Goal: Information Seeking & Learning: Learn about a topic

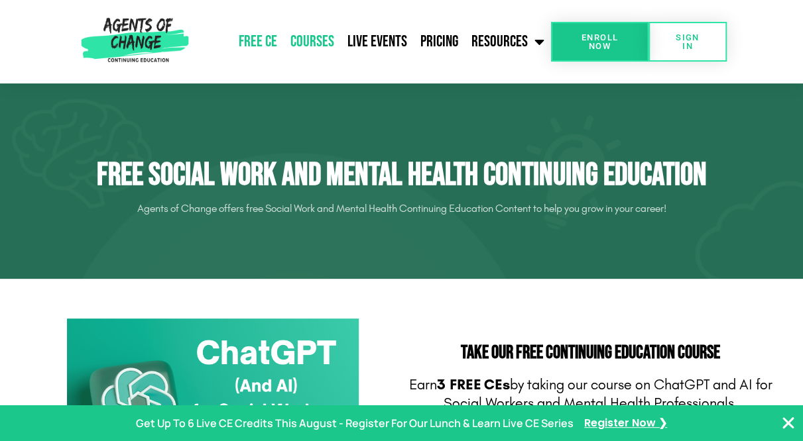
click at [327, 41] on link "Courses" at bounding box center [312, 41] width 57 height 33
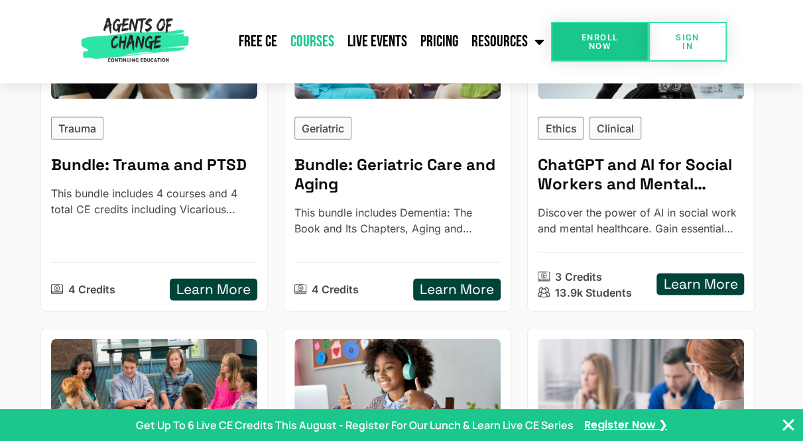
scroll to position [1384, 0]
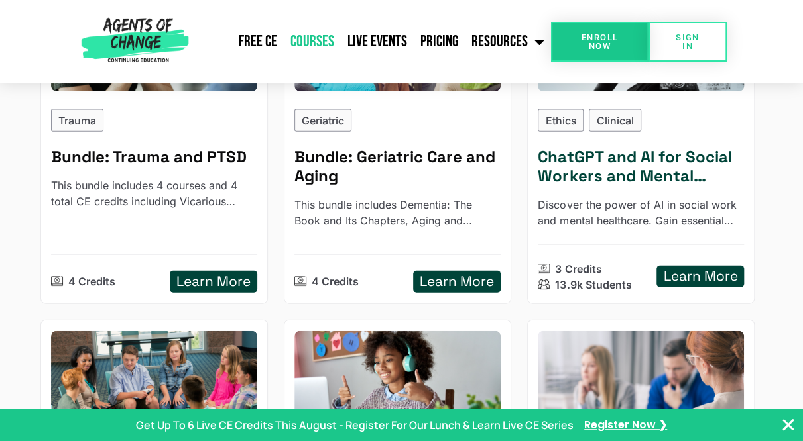
click at [681, 268] on h5 "Learn More" at bounding box center [700, 276] width 74 height 17
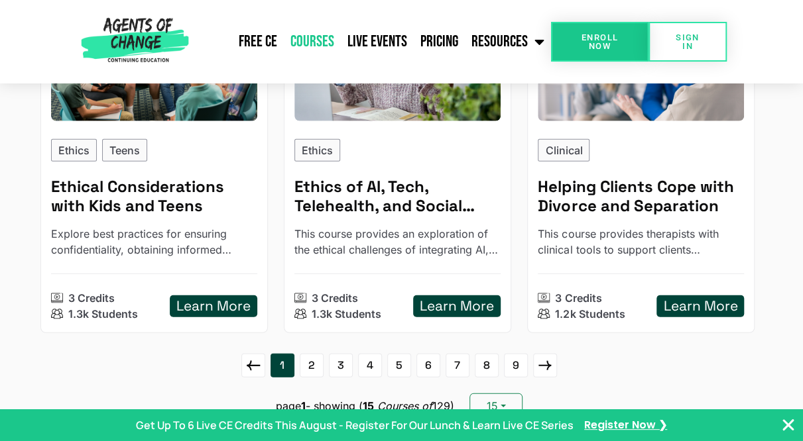
scroll to position [1711, 0]
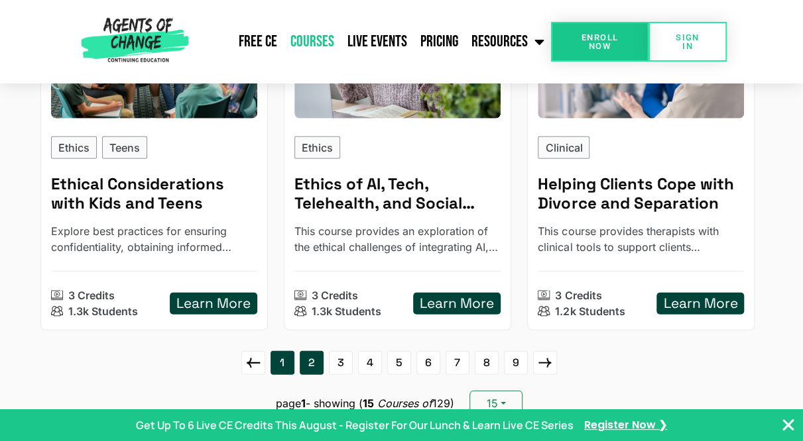
click at [310, 351] on link "2" at bounding box center [312, 363] width 24 height 24
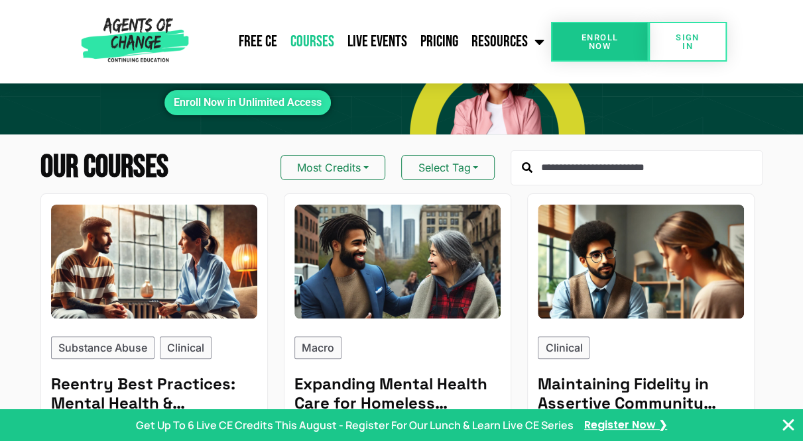
scroll to position [101, 0]
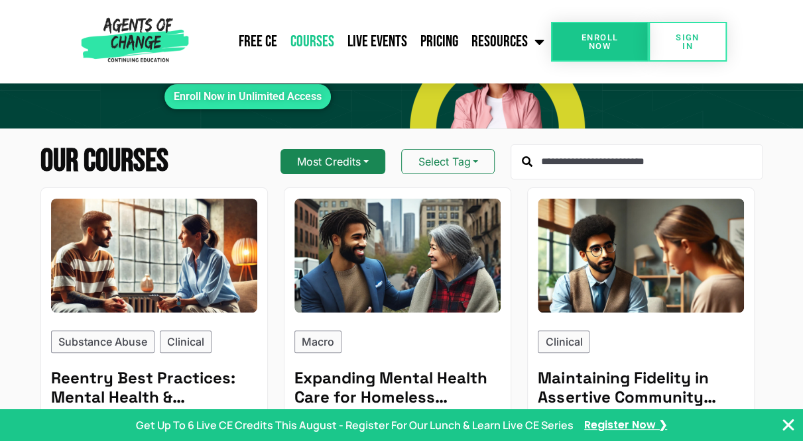
click at [347, 165] on button "Most Credits" at bounding box center [332, 161] width 105 height 25
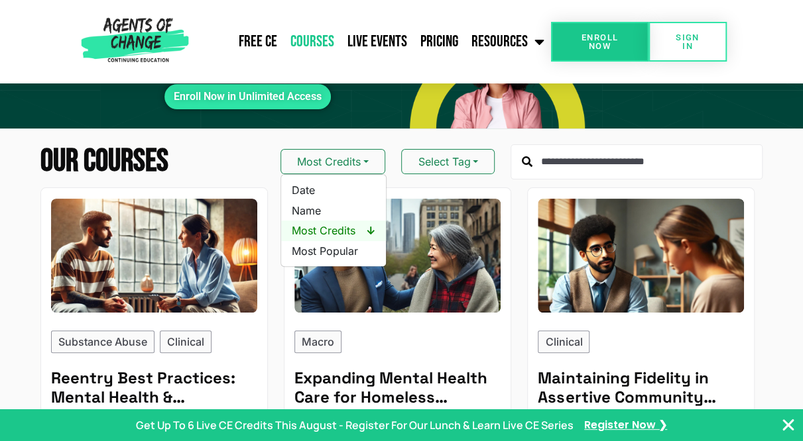
click at [358, 229] on span "Most Credits ↓" at bounding box center [334, 230] width 84 height 15
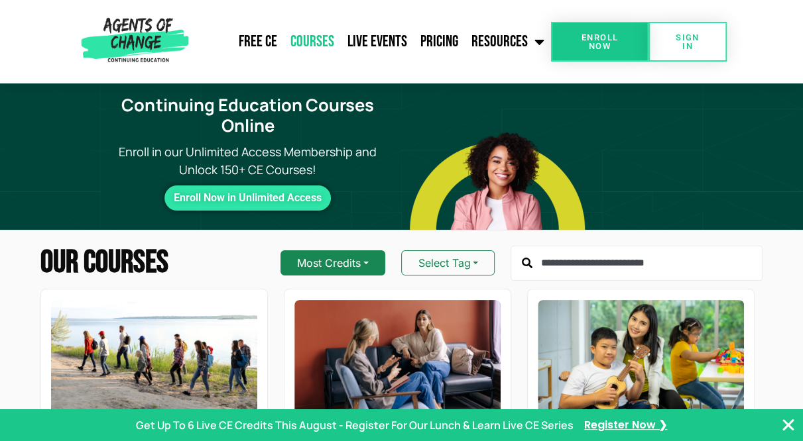
click at [356, 270] on button "Most Credits" at bounding box center [332, 263] width 105 height 25
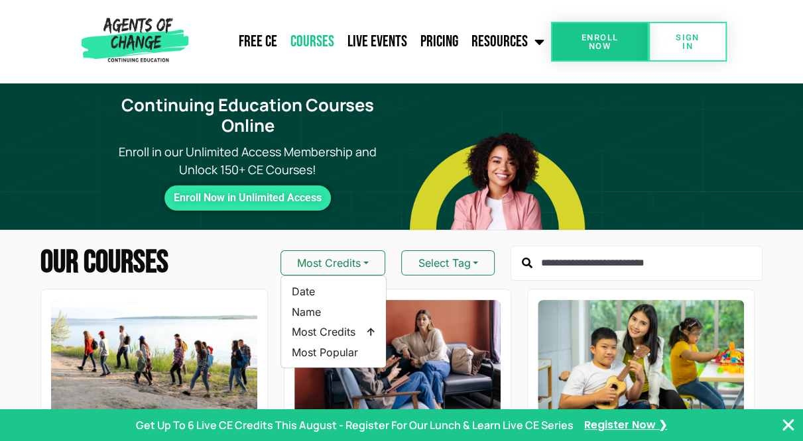
click at [441, 278] on div "Most Credits Date Name Most Credits ↑ Most Popular Select Tag" at bounding box center [521, 264] width 482 height 36
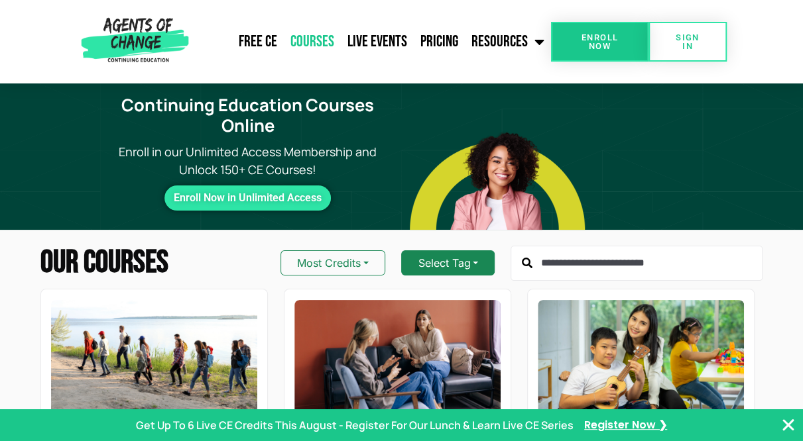
click at [435, 269] on button "Select Tag" at bounding box center [447, 263] width 93 height 25
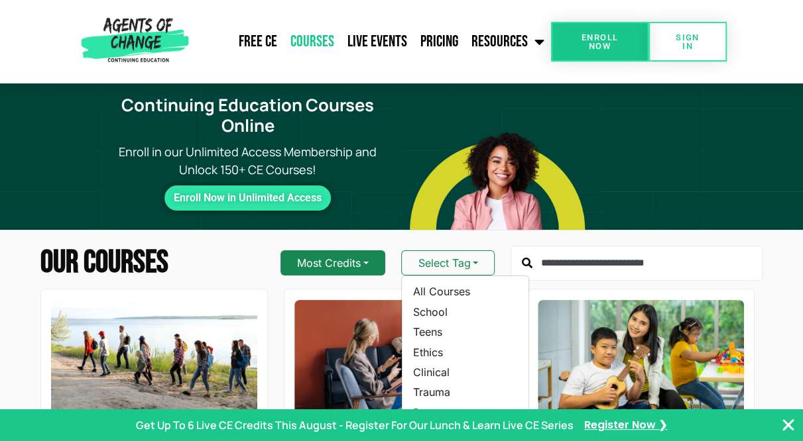
click at [378, 268] on button "Most Credits" at bounding box center [332, 263] width 105 height 25
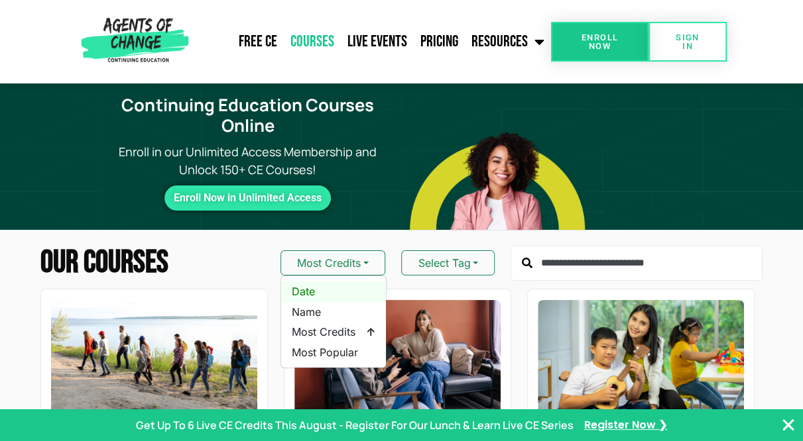
click at [344, 298] on span "Date" at bounding box center [334, 291] width 84 height 15
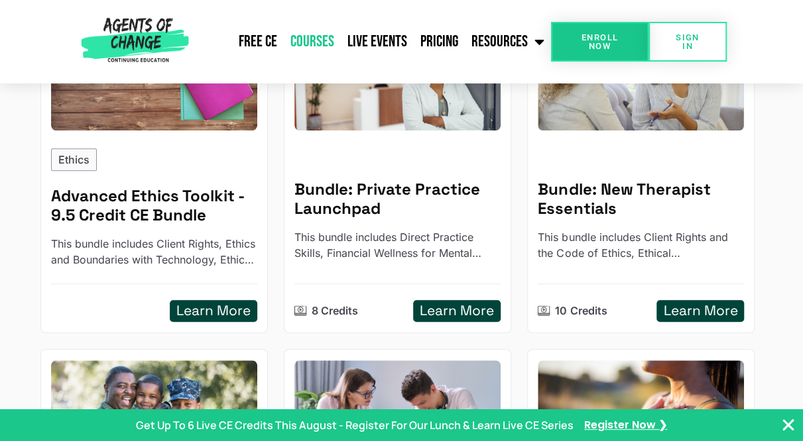
scroll to position [287, 0]
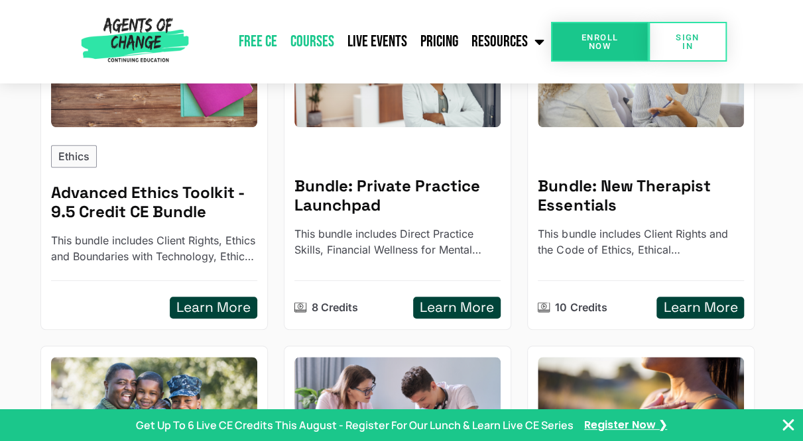
click at [258, 46] on link "Free CE" at bounding box center [258, 41] width 52 height 33
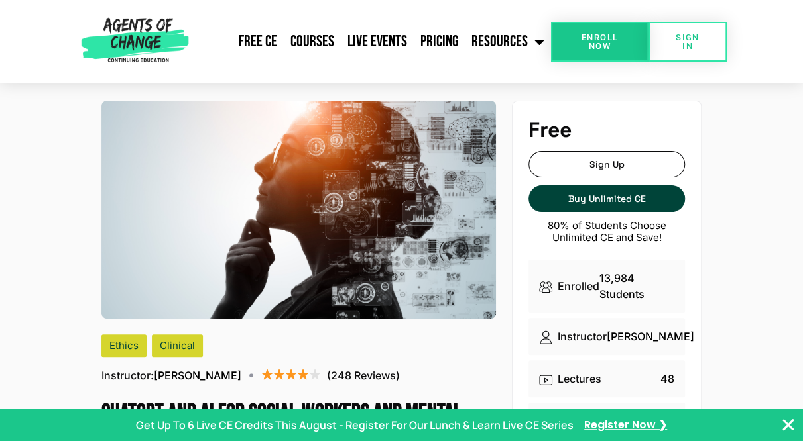
click at [785, 426] on icon "Close Banner" at bounding box center [788, 426] width 16 height 16
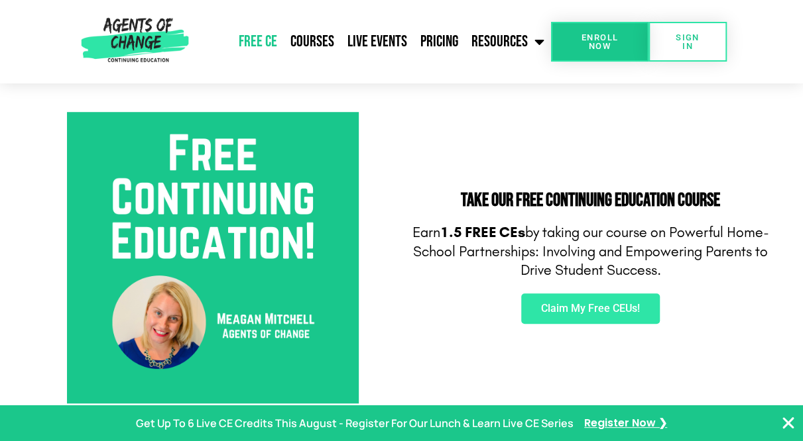
scroll to position [465, 0]
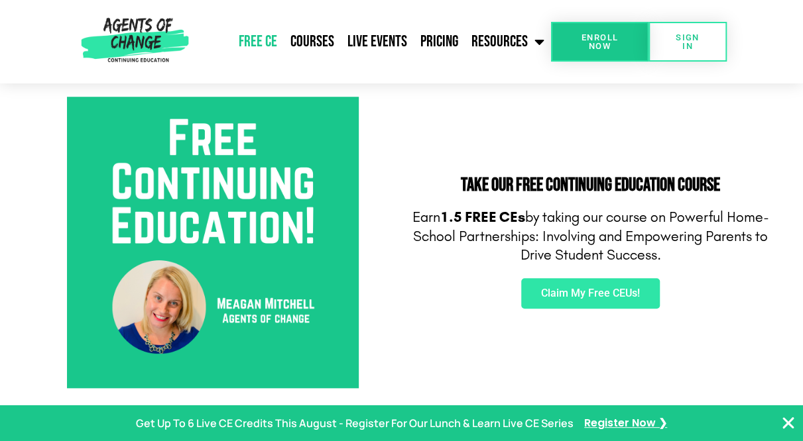
click at [554, 186] on h2 "Take Our FREE Continuing Education Course" at bounding box center [590, 185] width 364 height 19
click at [281, 223] on img at bounding box center [213, 243] width 292 height 292
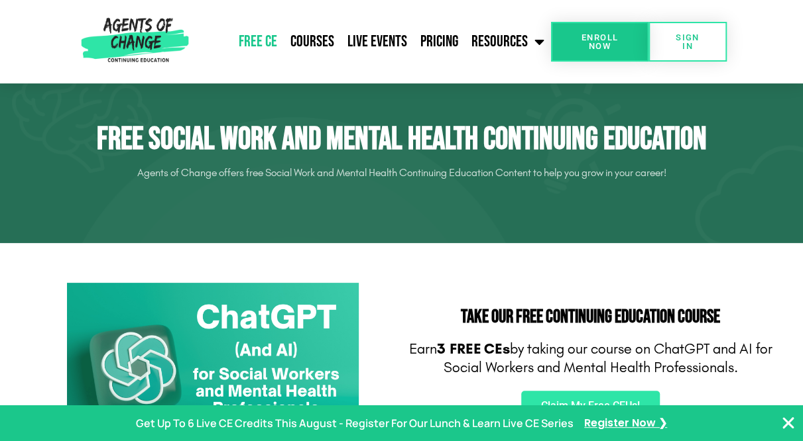
scroll to position [0, 0]
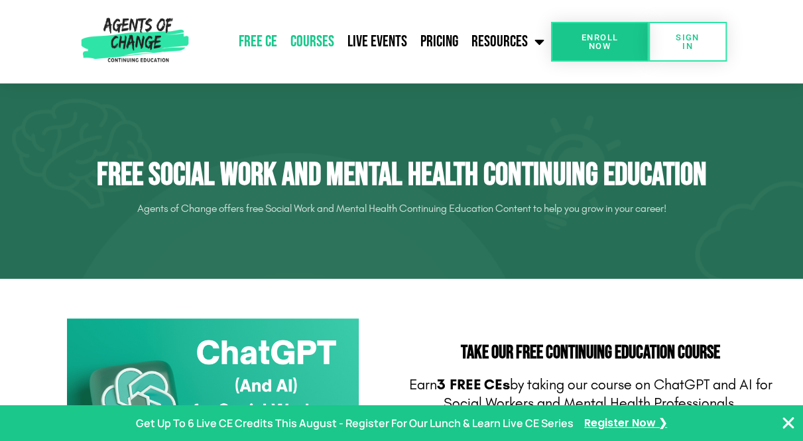
click at [315, 36] on link "Courses" at bounding box center [312, 41] width 57 height 33
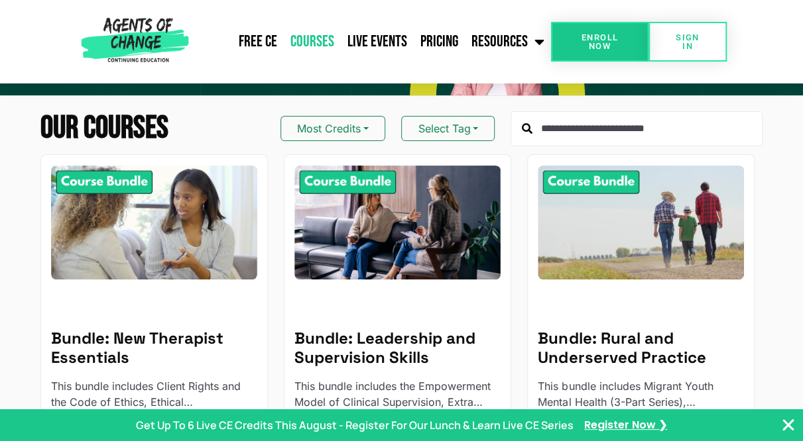
scroll to position [134, 0]
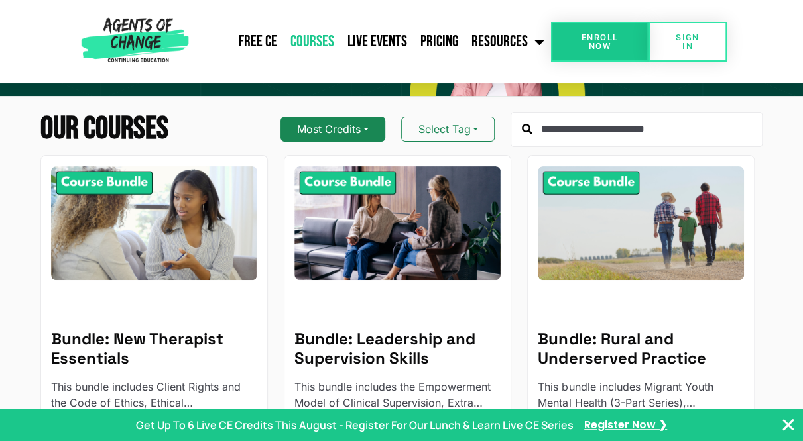
click at [357, 131] on button "Most Credits" at bounding box center [332, 129] width 105 height 25
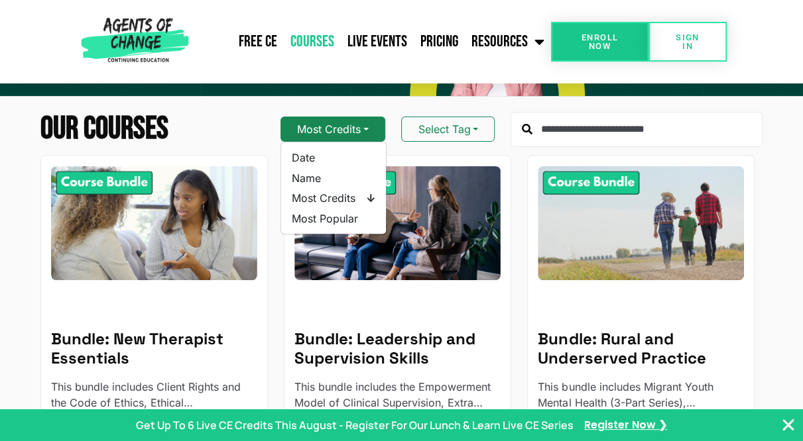
click at [357, 129] on button "Most Credits" at bounding box center [332, 129] width 105 height 25
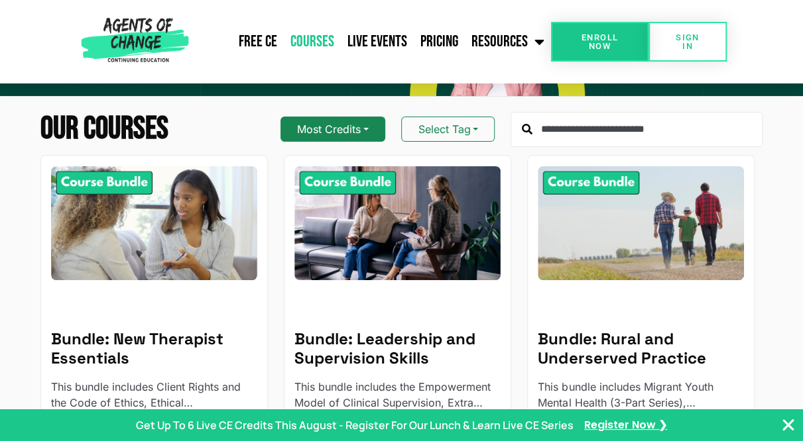
click at [357, 129] on button "Most Credits" at bounding box center [332, 129] width 105 height 25
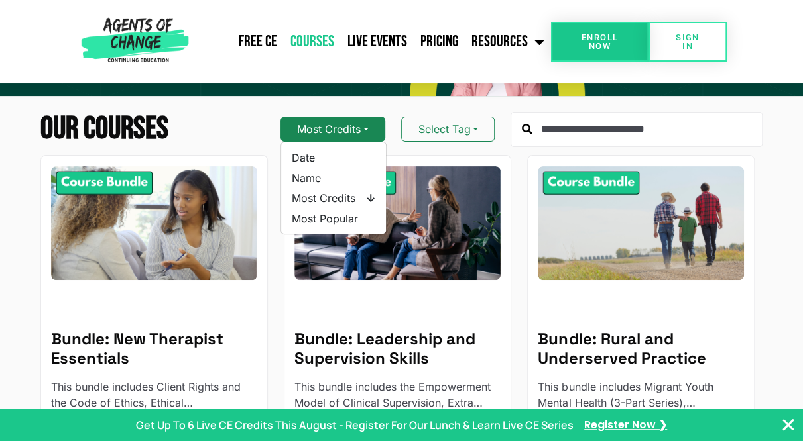
click at [357, 129] on button "Most Credits" at bounding box center [332, 129] width 105 height 25
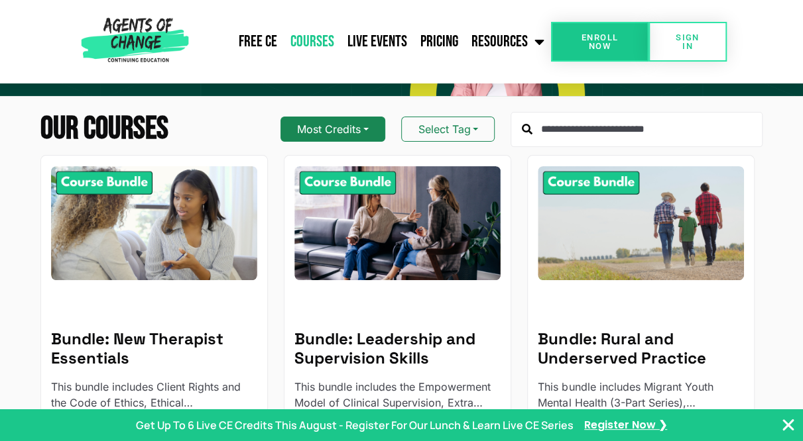
click at [357, 129] on button "Most Credits" at bounding box center [332, 129] width 105 height 25
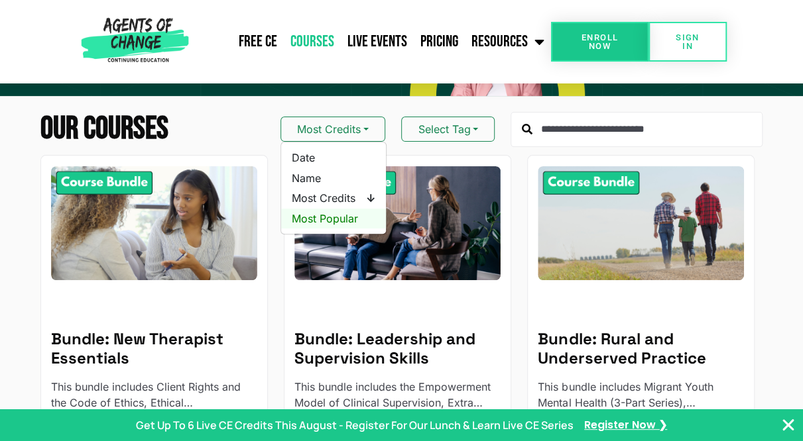
click at [359, 220] on span "Most Popular" at bounding box center [334, 218] width 84 height 15
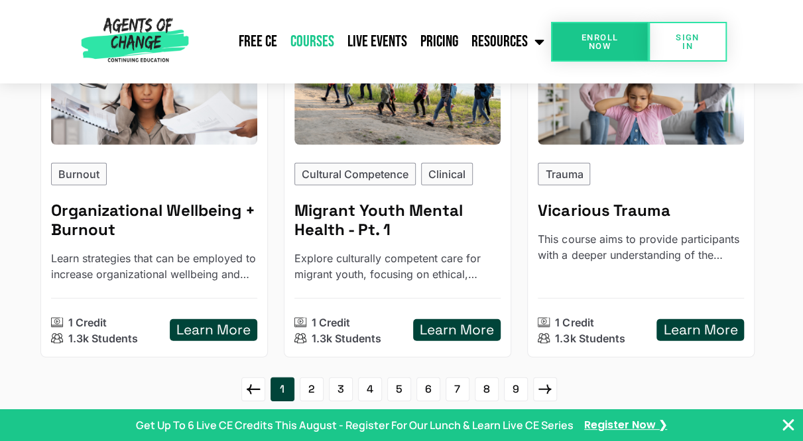
scroll to position [1730, 0]
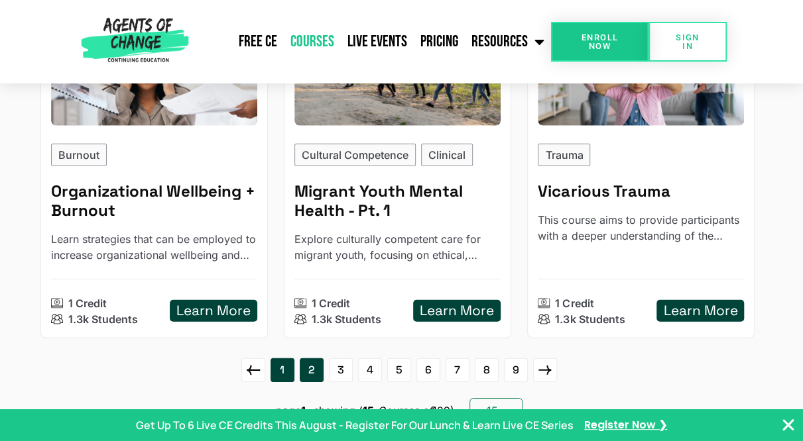
click at [308, 372] on link "2" at bounding box center [312, 371] width 24 height 24
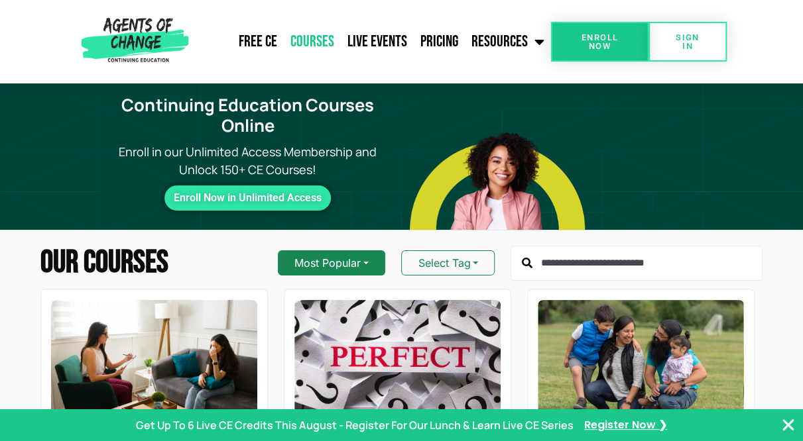
click at [308, 257] on button "Most Popular" at bounding box center [331, 263] width 107 height 25
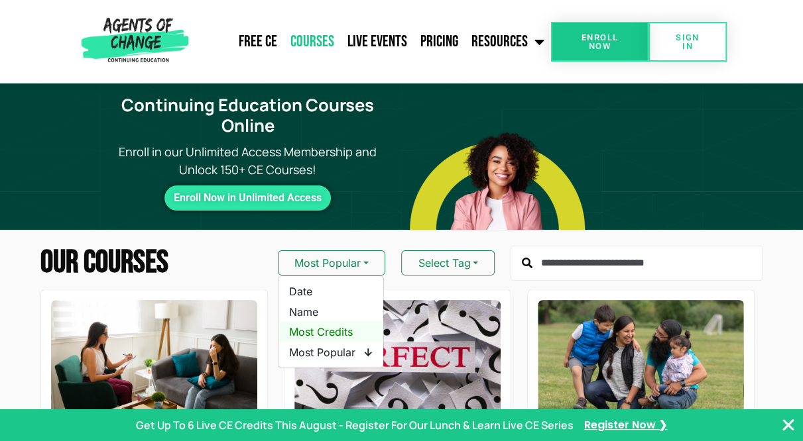
click at [321, 325] on span "Most Credits" at bounding box center [331, 332] width 84 height 15
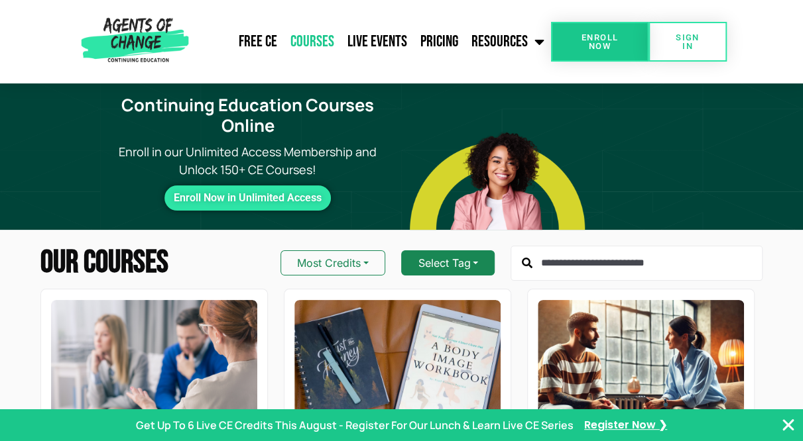
click at [451, 251] on button "Select Tag" at bounding box center [447, 263] width 93 height 25
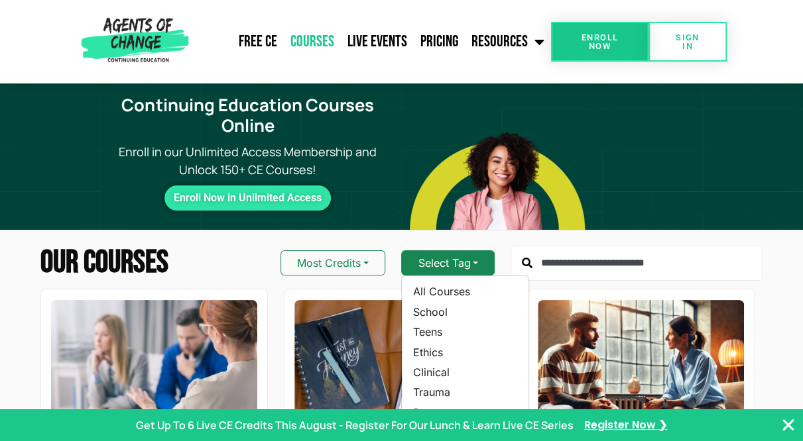
click at [451, 251] on button "Select Tag" at bounding box center [447, 263] width 93 height 25
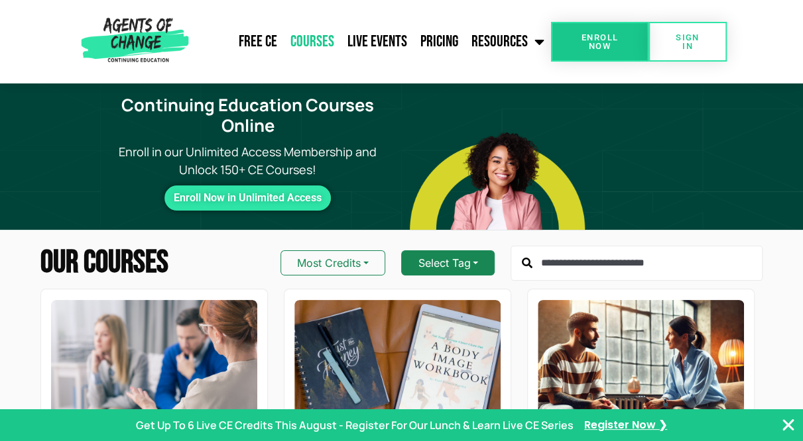
click at [451, 251] on button "Select Tag" at bounding box center [447, 263] width 93 height 25
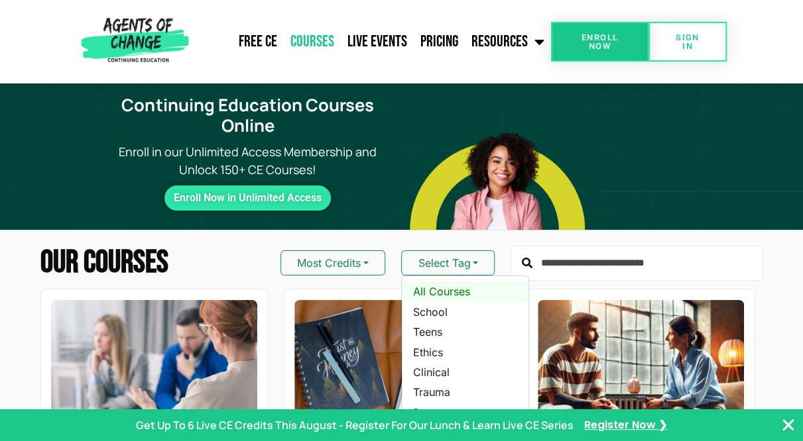
click at [459, 298] on link "All Courses" at bounding box center [465, 292] width 127 height 20
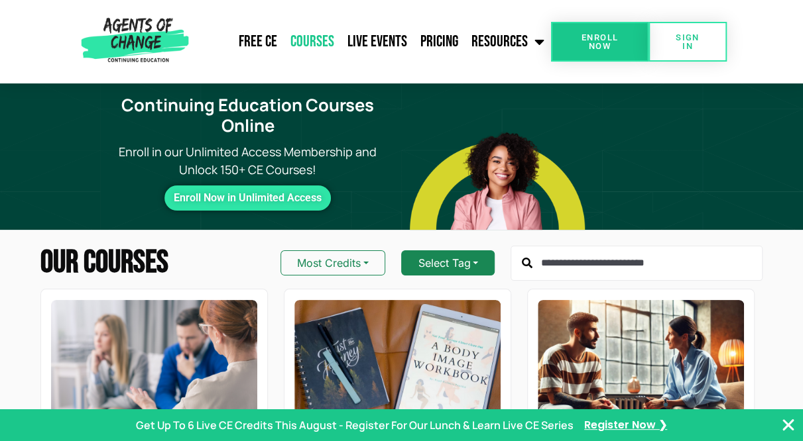
click at [451, 256] on button "Select Tag" at bounding box center [447, 263] width 93 height 25
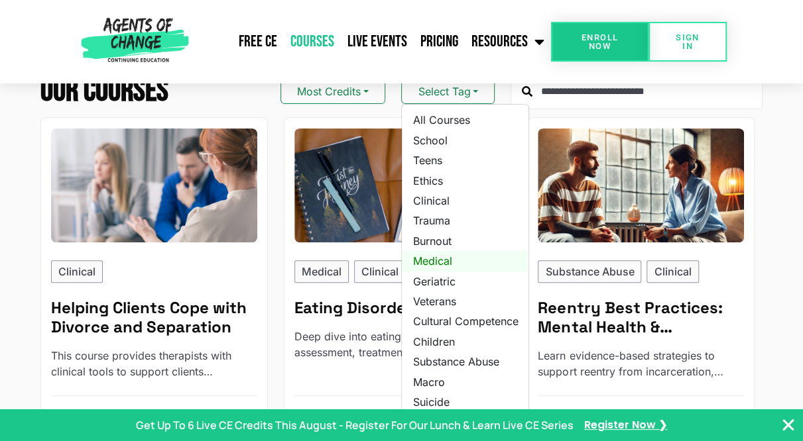
scroll to position [163, 0]
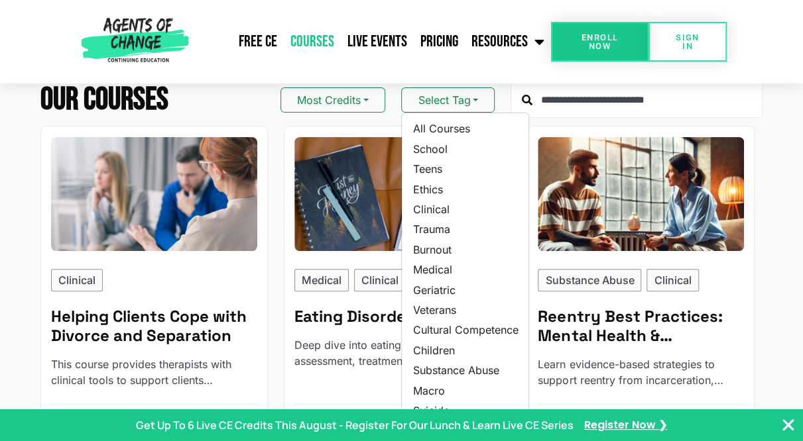
click at [196, 47] on nav "Free CE Courses Live Events Pricing Resources Blog State Requirements: Social W…" at bounding box center [372, 41] width 357 height 33
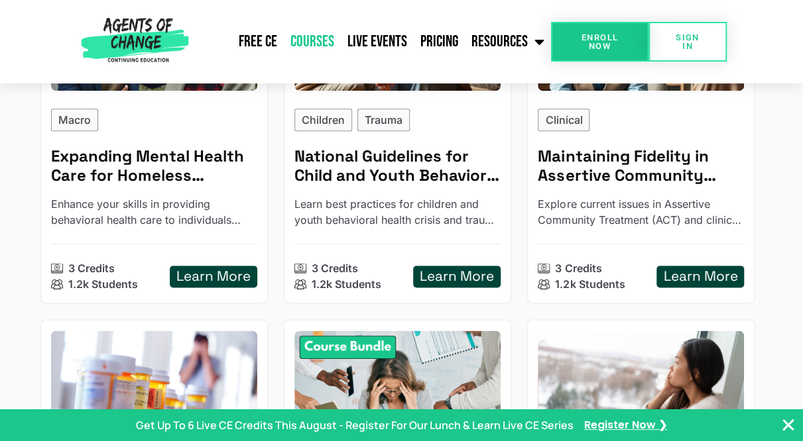
scroll to position [680, 0]
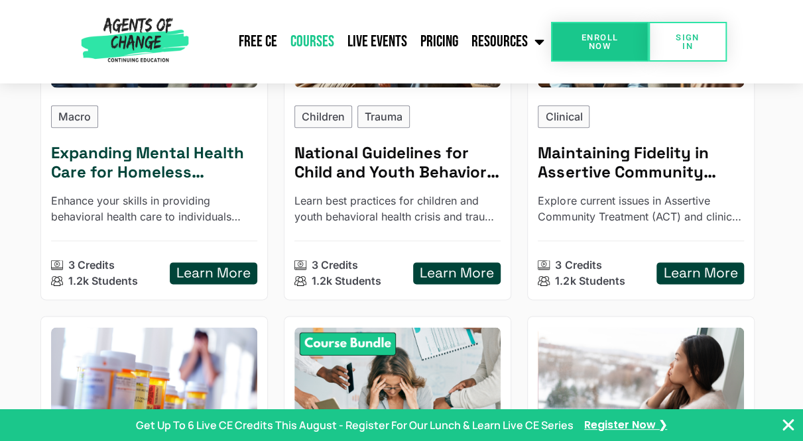
click at [159, 154] on h5 "Expanding Mental Health Care for Homeless Individuals - Reading Based" at bounding box center [154, 163] width 206 height 38
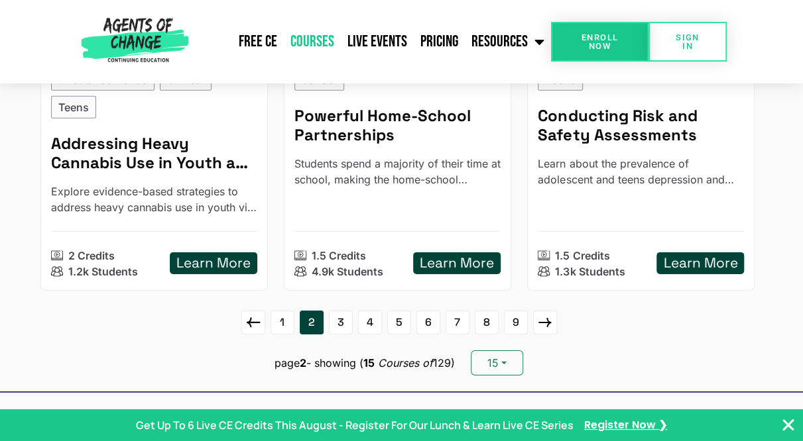
scroll to position [1860, 0]
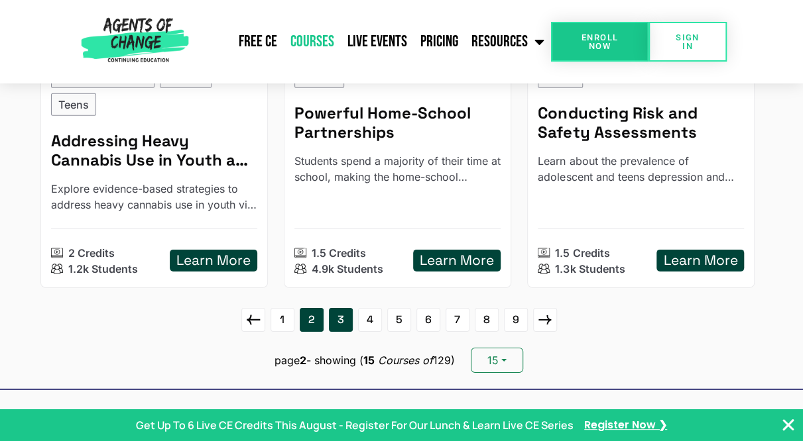
click at [341, 319] on link "3" at bounding box center [341, 320] width 24 height 24
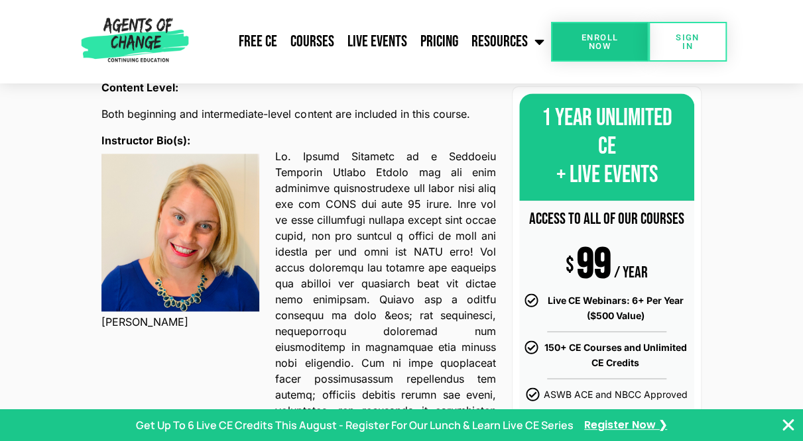
scroll to position [759, 0]
